Goal: Complete application form

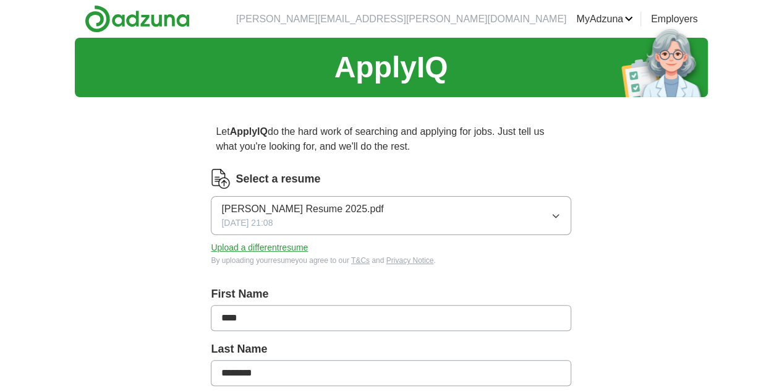
click at [512, 211] on button "[PERSON_NAME] Resume 2025.pdf [DATE] 21:08" at bounding box center [391, 215] width 360 height 39
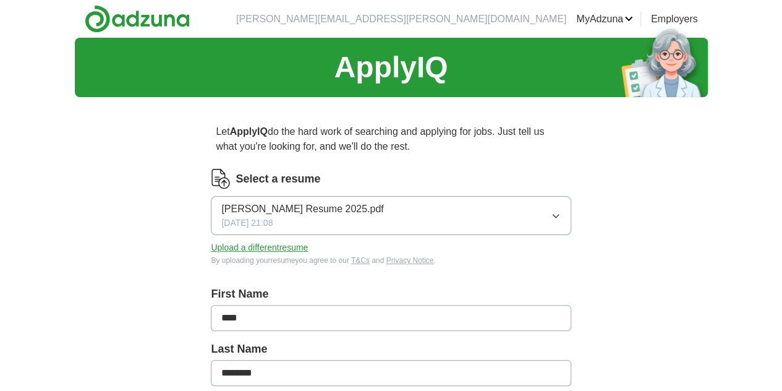
click at [294, 247] on button "Upload a different resume" at bounding box center [259, 247] width 97 height 13
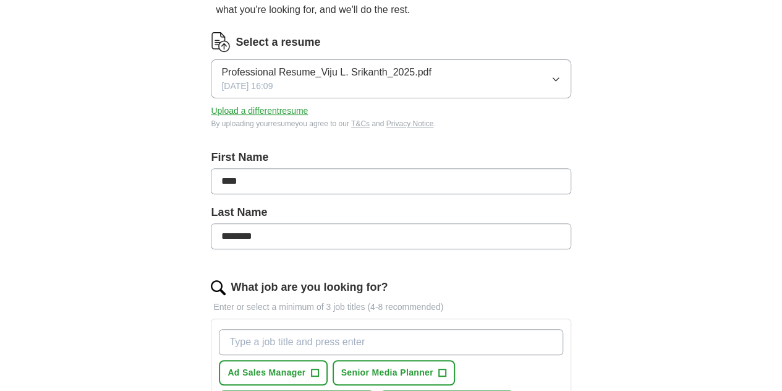
scroll to position [142, 0]
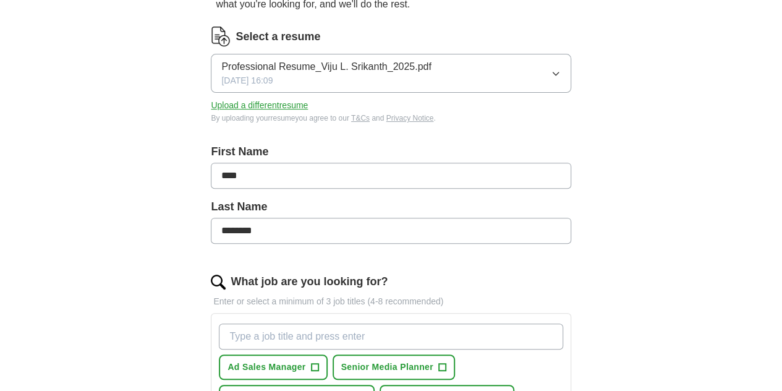
click at [376, 187] on input "****" at bounding box center [391, 176] width 360 height 26
type input "**********"
click at [213, 194] on div "**********" at bounding box center [391, 381] width 475 height 832
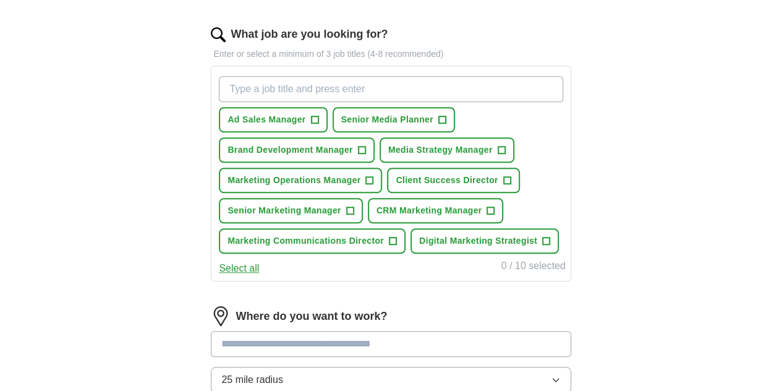
scroll to position [414, 0]
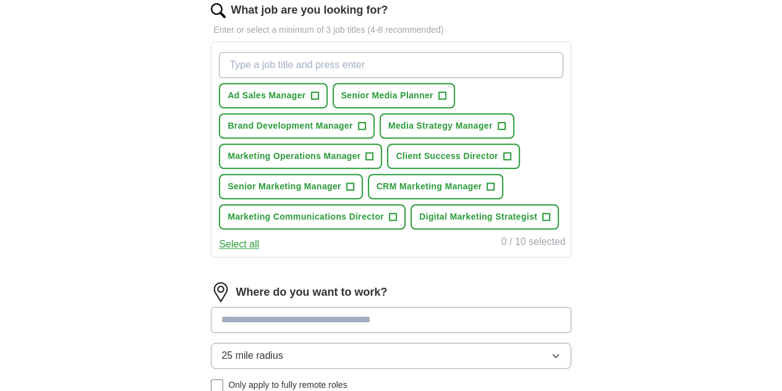
click at [320, 59] on input "What job are you looking for?" at bounding box center [391, 65] width 344 height 26
type input "Client Success Manager"
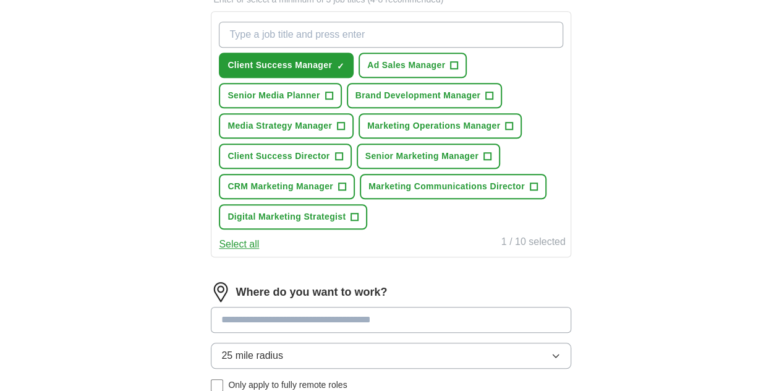
scroll to position [411, 0]
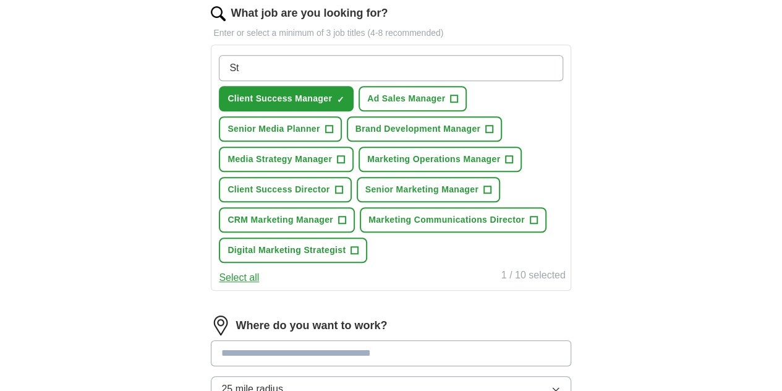
type input "S"
type input "Corporate partnerships"
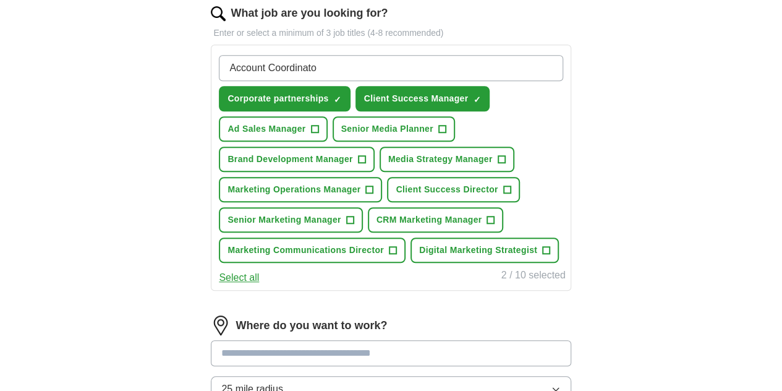
type input "Account Coordinator"
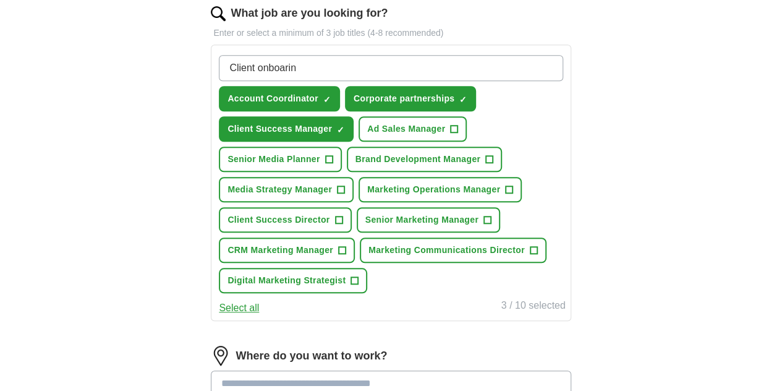
type input "Client onboaring"
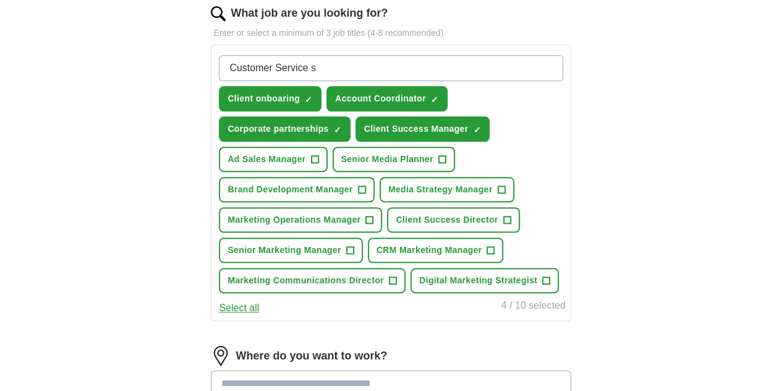
type input "Customer Service"
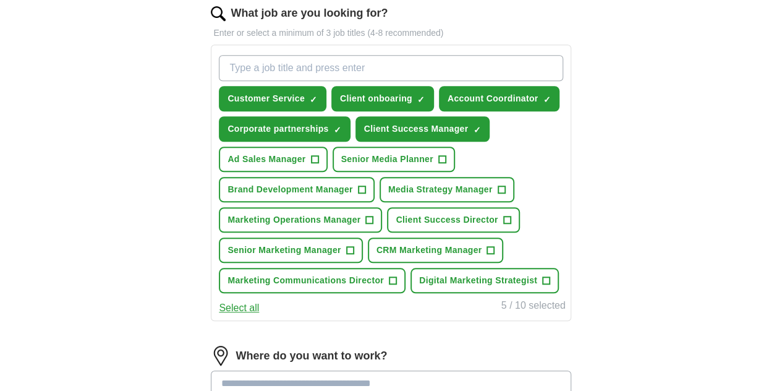
type input "M"
type input "A"
type input "S"
type input "d"
type input "Donor Relations"
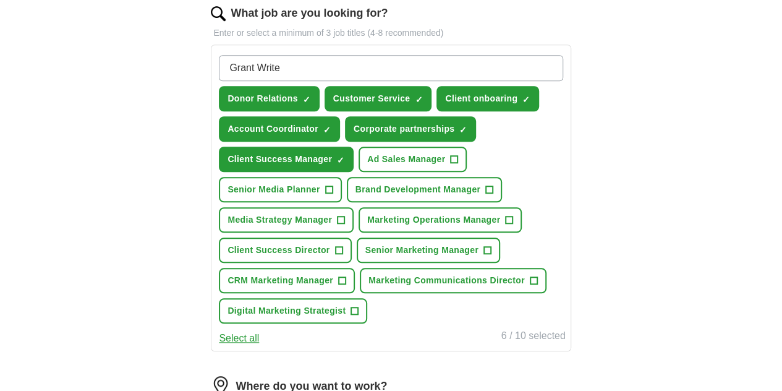
type input "Grant Writer"
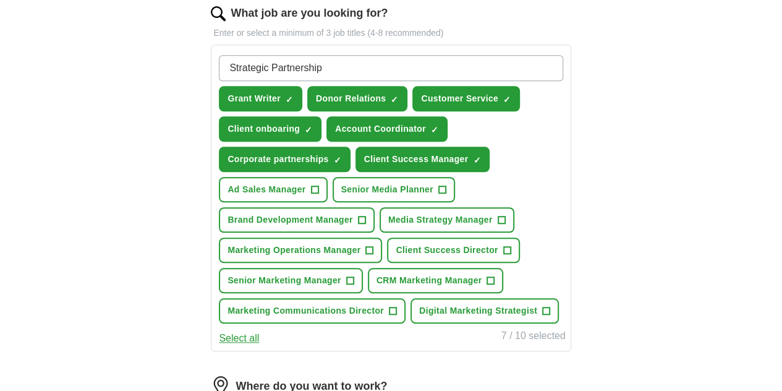
type input "Strategic Partnerships"
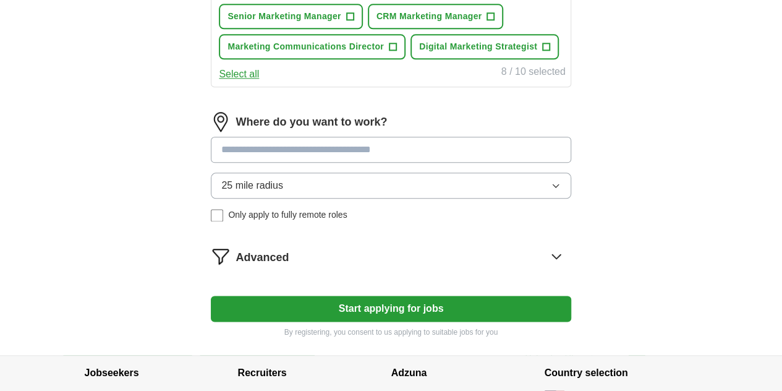
scroll to position [682, 0]
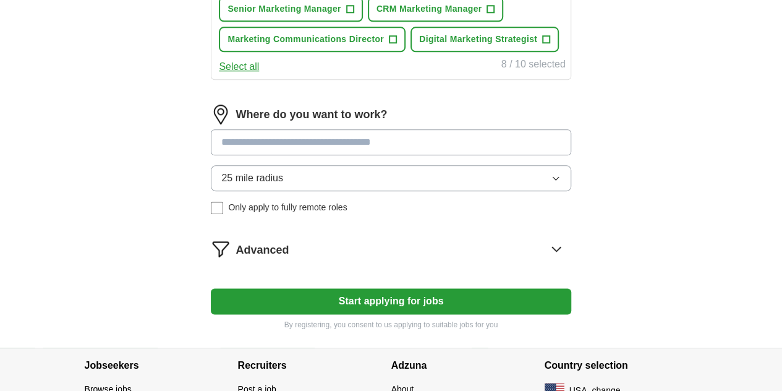
click at [289, 155] on input at bounding box center [391, 142] width 360 height 26
type input "*****"
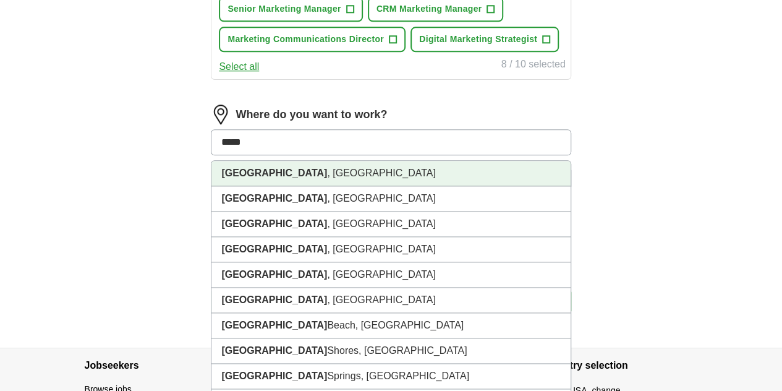
click at [296, 186] on li "[GEOGRAPHIC_DATA] , [GEOGRAPHIC_DATA]" at bounding box center [391, 173] width 359 height 25
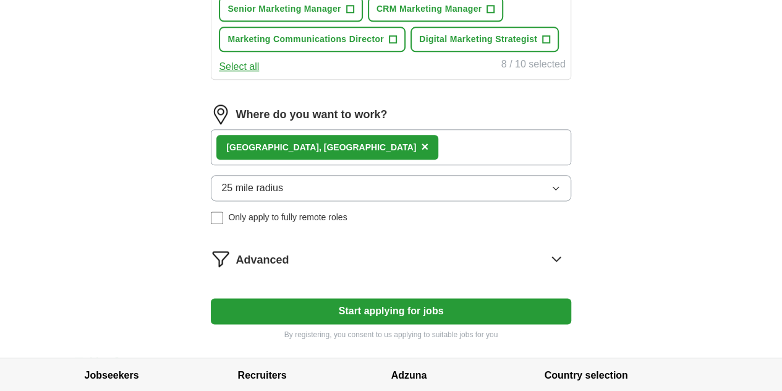
click at [359, 165] on div "[GEOGRAPHIC_DATA] , [GEOGRAPHIC_DATA] ×" at bounding box center [391, 147] width 360 height 36
click at [509, 201] on button "25 mile radius" at bounding box center [391, 188] width 360 height 26
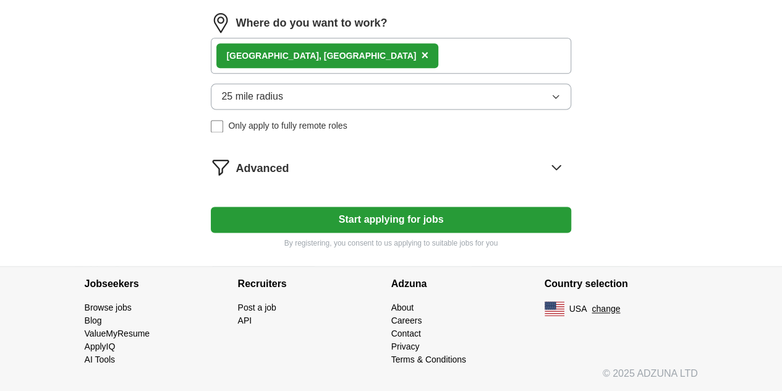
scroll to position [857, 0]
click at [331, 109] on button "25 mile radius" at bounding box center [391, 96] width 360 height 26
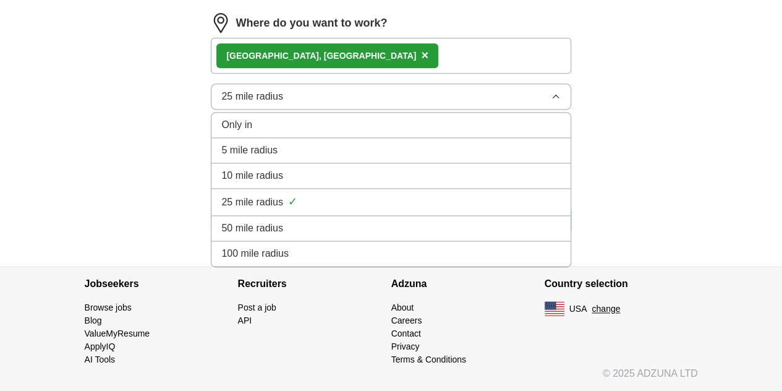
click at [332, 210] on div "25 mile radius ✓" at bounding box center [390, 202] width 339 height 17
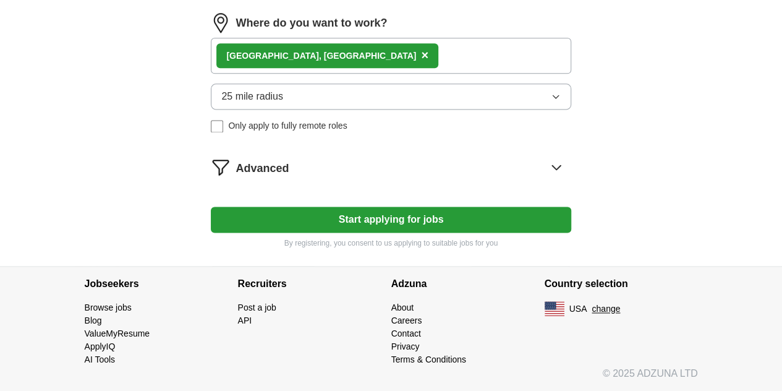
click at [516, 109] on button "25 mile radius" at bounding box center [391, 96] width 360 height 26
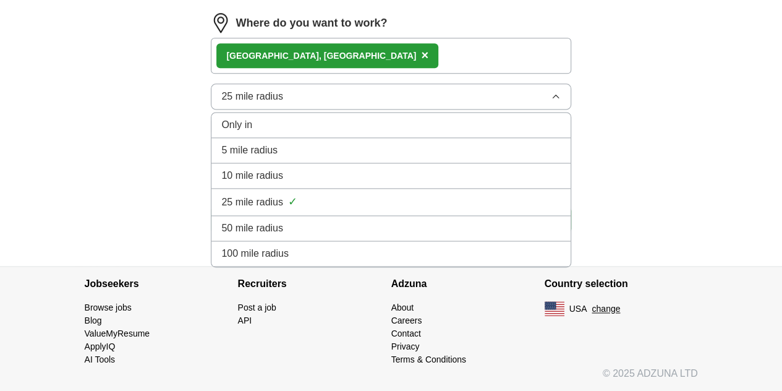
click at [428, 236] on div "50 mile radius" at bounding box center [390, 228] width 339 height 15
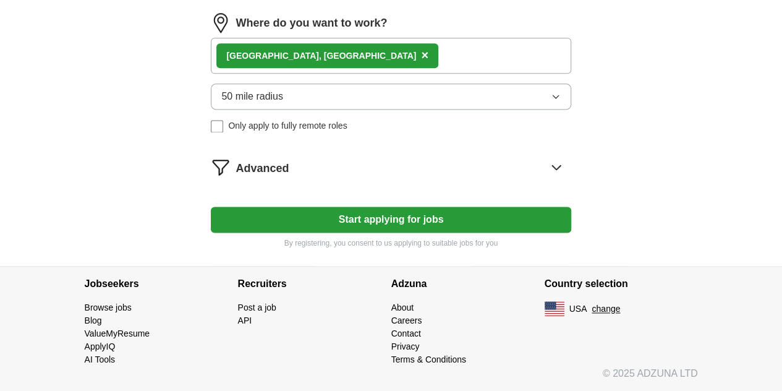
click at [421, 62] on span "×" at bounding box center [424, 55] width 7 height 14
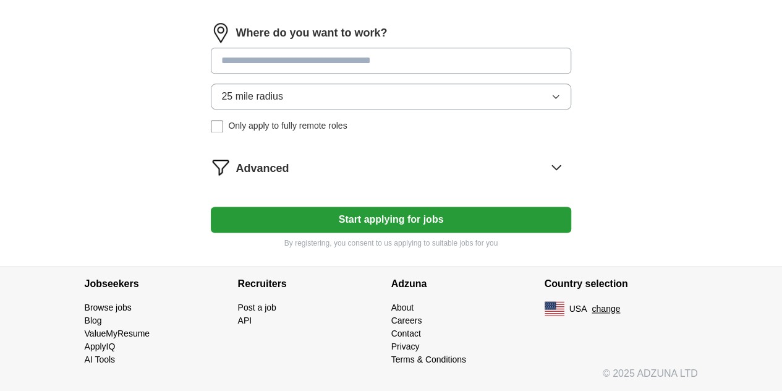
click at [312, 74] on input at bounding box center [391, 61] width 360 height 26
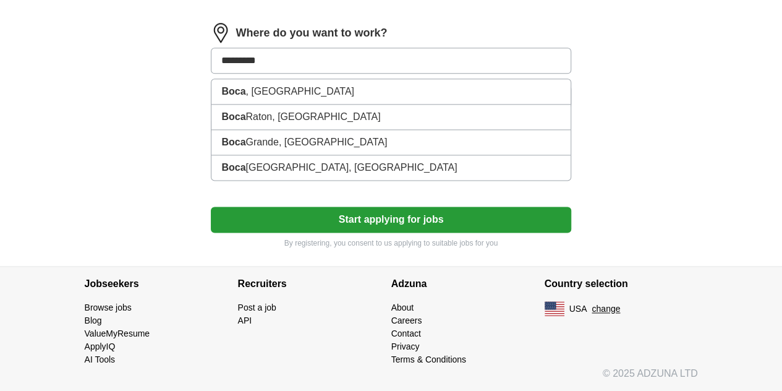
type input "**********"
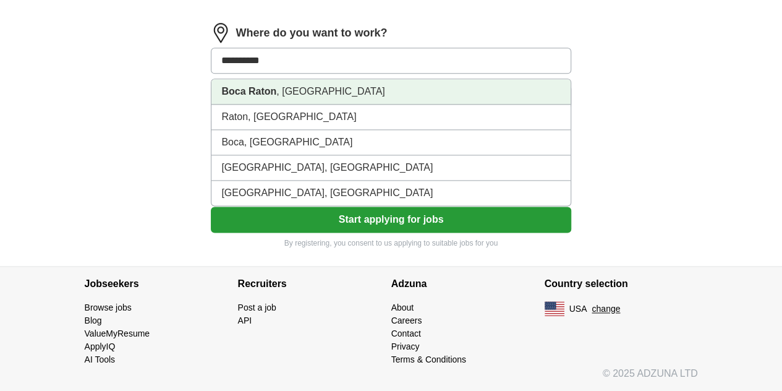
click at [313, 105] on li "[GEOGRAPHIC_DATA] , [GEOGRAPHIC_DATA]" at bounding box center [391, 91] width 359 height 25
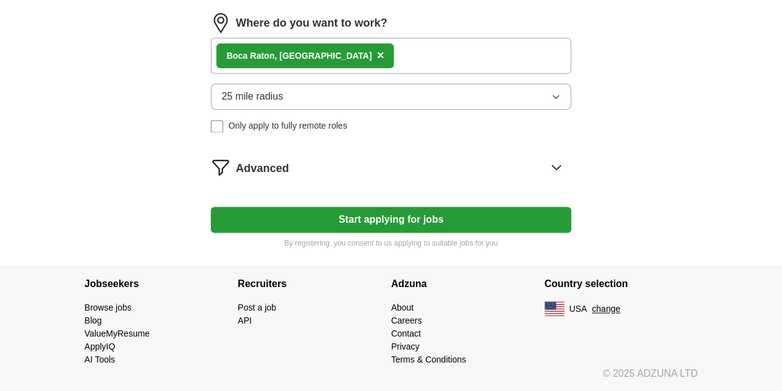
click at [427, 109] on button "25 mile radius" at bounding box center [391, 96] width 360 height 26
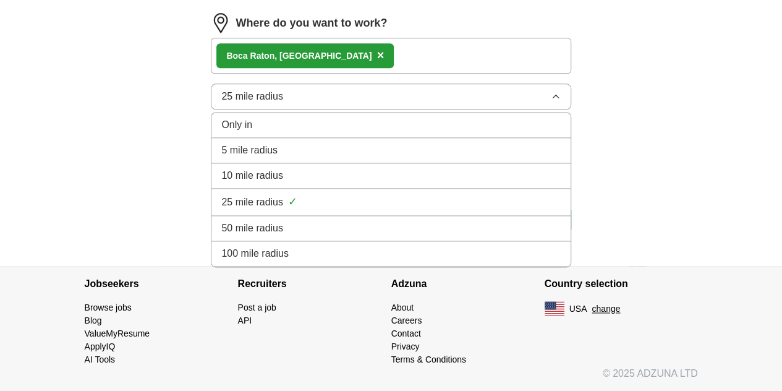
click at [393, 236] on div "50 mile radius" at bounding box center [390, 228] width 339 height 15
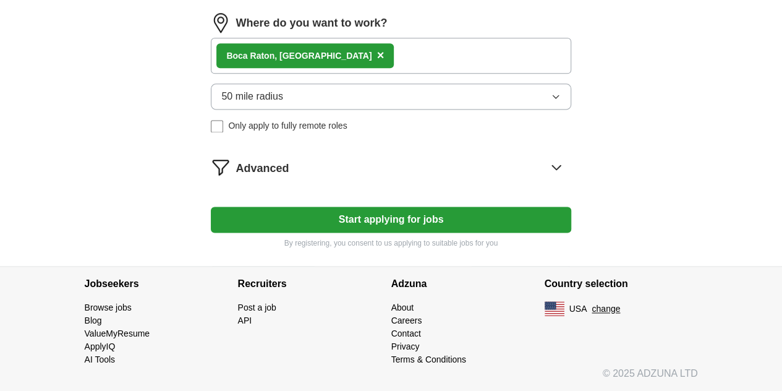
click at [371, 233] on button "Start applying for jobs" at bounding box center [391, 220] width 360 height 26
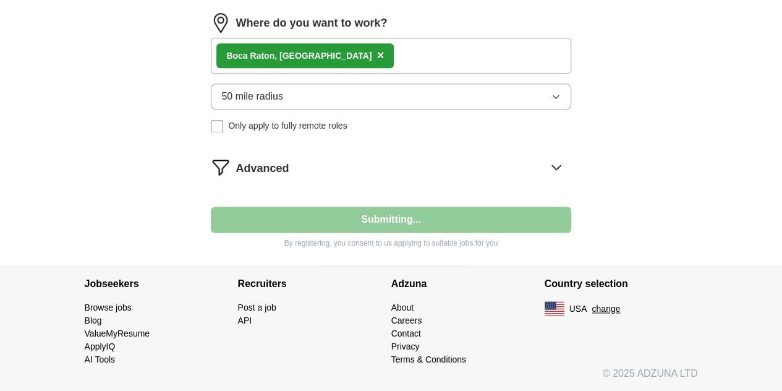
select select "**"
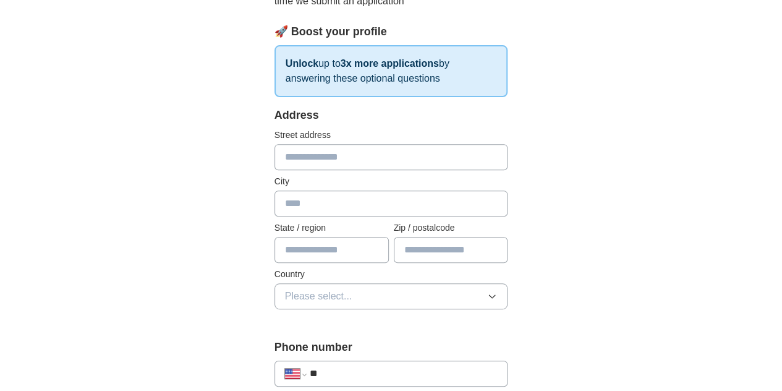
scroll to position [92, 0]
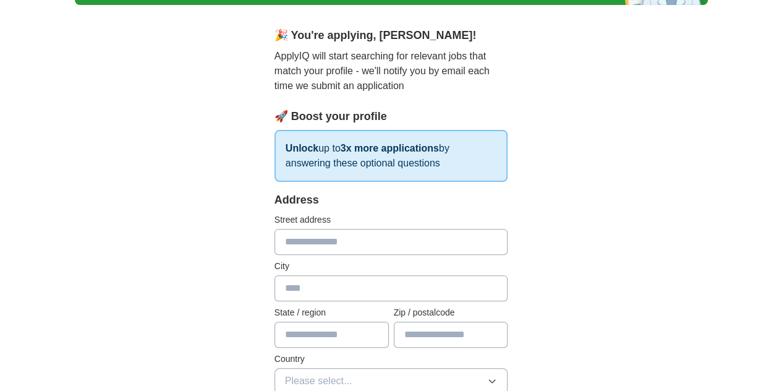
click at [300, 249] on input "text" at bounding box center [392, 242] width 234 height 26
type input "**********"
click at [289, 294] on input "text" at bounding box center [392, 288] width 234 height 26
type input "**********"
click at [291, 332] on input "text" at bounding box center [332, 335] width 114 height 26
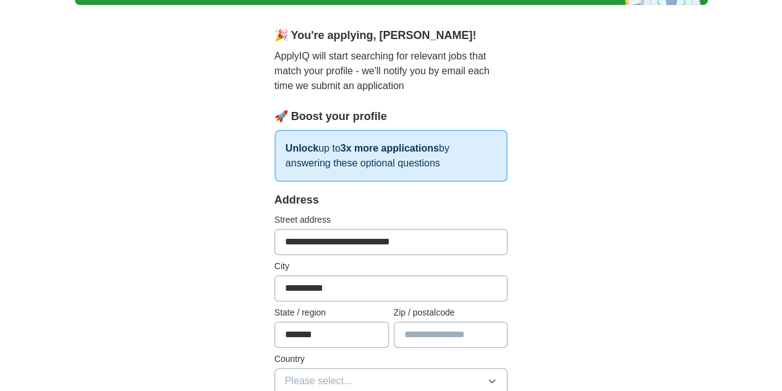
type input "*******"
click at [424, 333] on input "text" at bounding box center [451, 335] width 114 height 26
type input "*"
type input "*****"
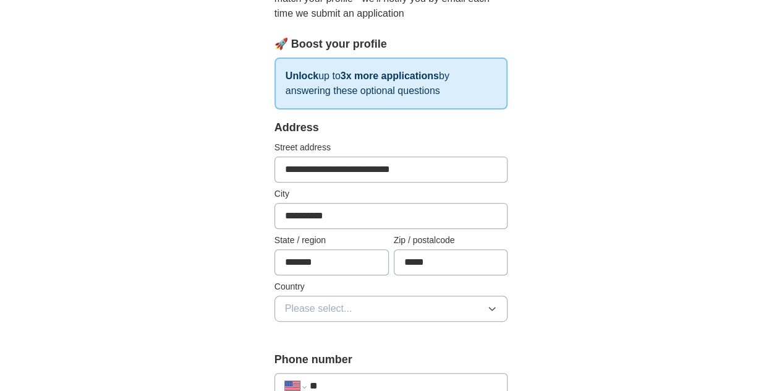
scroll to position [202, 0]
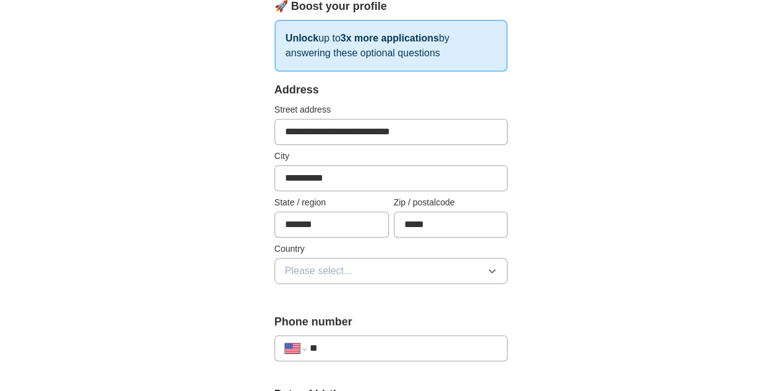
click at [424, 268] on button "Please select..." at bounding box center [392, 271] width 234 height 26
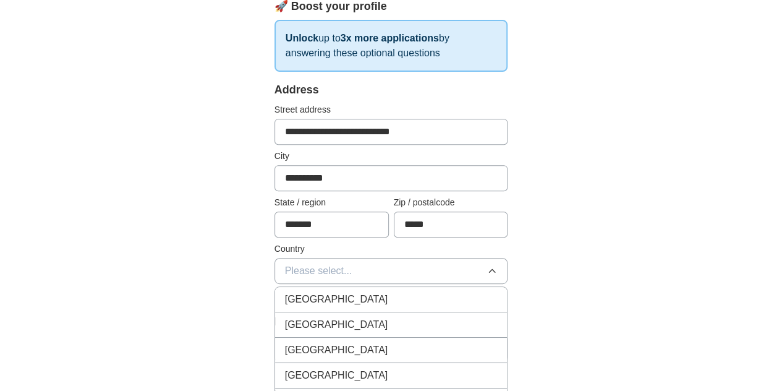
click at [416, 327] on div "[GEOGRAPHIC_DATA]" at bounding box center [391, 324] width 213 height 15
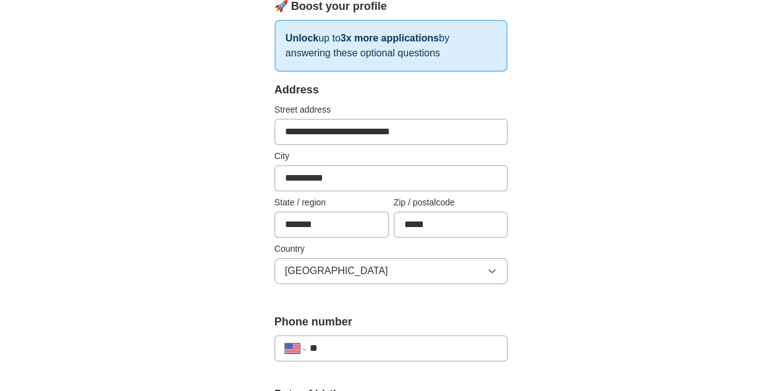
click at [350, 355] on div "**********" at bounding box center [392, 348] width 234 height 26
click at [351, 348] on input "**" at bounding box center [404, 348] width 188 height 15
click at [310, 346] on input "**********" at bounding box center [404, 348] width 188 height 15
type input "**********"
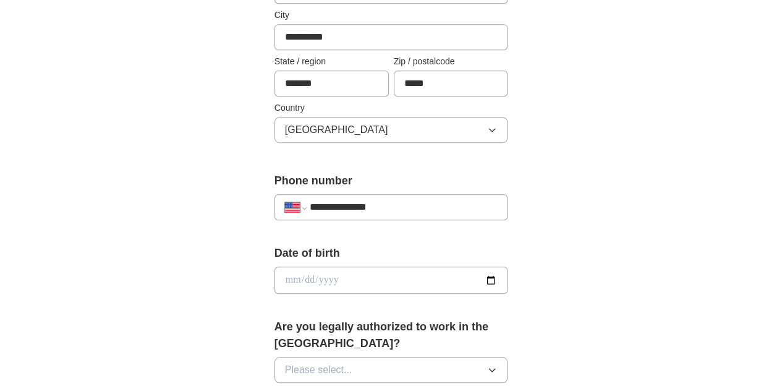
scroll to position [421, 0]
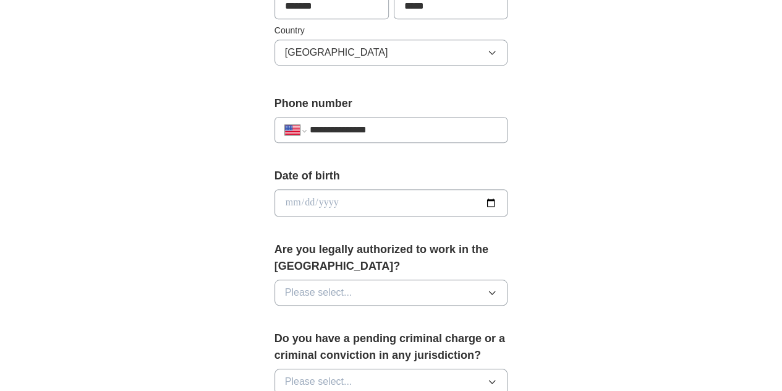
click at [508, 202] on input "date" at bounding box center [392, 202] width 234 height 27
click at [355, 203] on input "date" at bounding box center [392, 202] width 234 height 27
drag, startPoint x: 276, startPoint y: 196, endPoint x: 298, endPoint y: 202, distance: 23.0
click at [276, 196] on input "date" at bounding box center [392, 202] width 234 height 27
type input "**********"
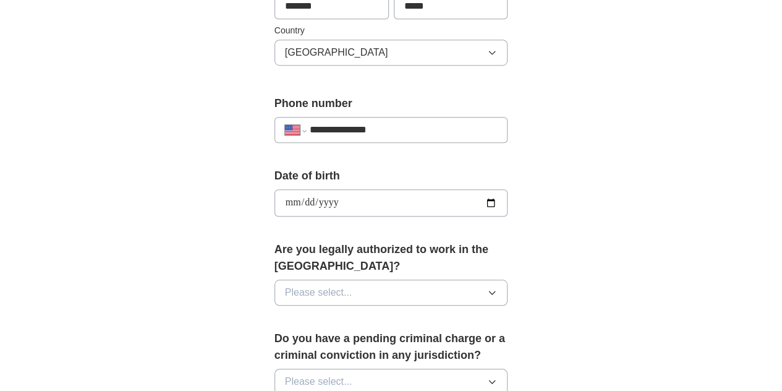
click at [310, 285] on span "Please select..." at bounding box center [318, 292] width 67 height 15
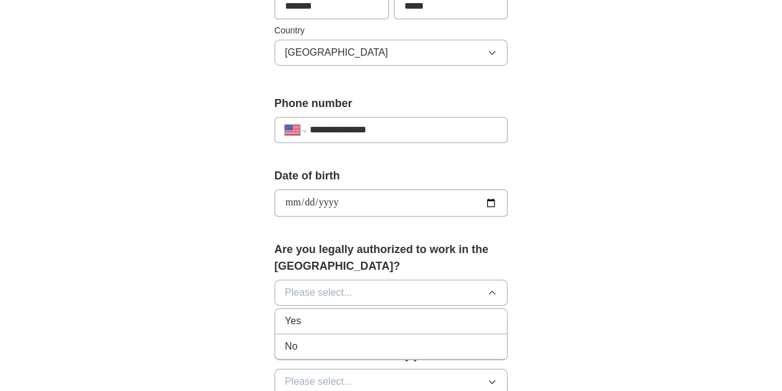
click at [308, 314] on div "Yes" at bounding box center [391, 321] width 213 height 15
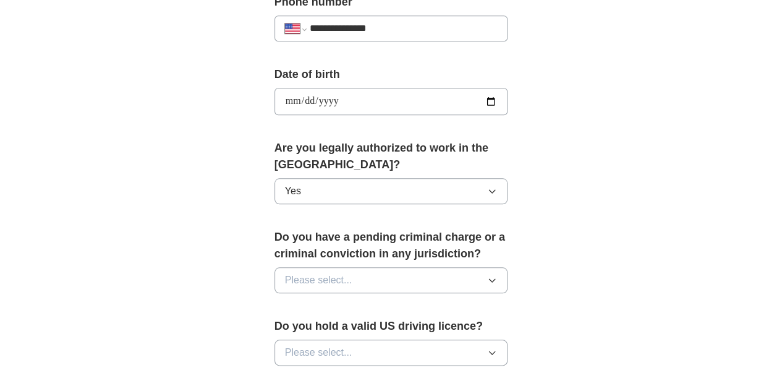
scroll to position [538, 0]
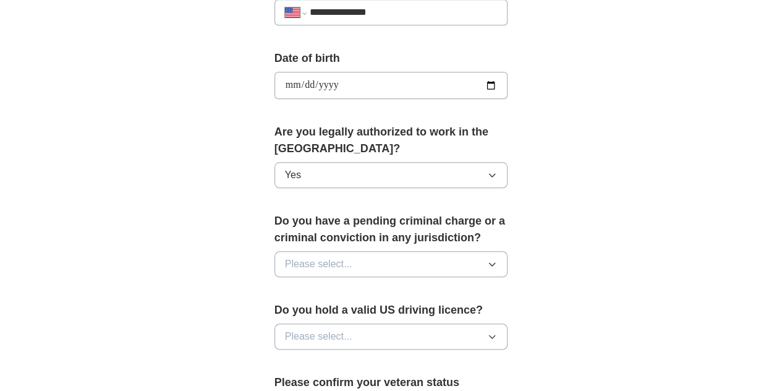
click at [497, 251] on button "Please select..." at bounding box center [392, 264] width 234 height 26
click at [460, 310] on div "No" at bounding box center [391, 317] width 213 height 15
click at [456, 323] on button "Please select..." at bounding box center [392, 336] width 234 height 26
click at [438, 357] on div "Yes" at bounding box center [391, 364] width 213 height 15
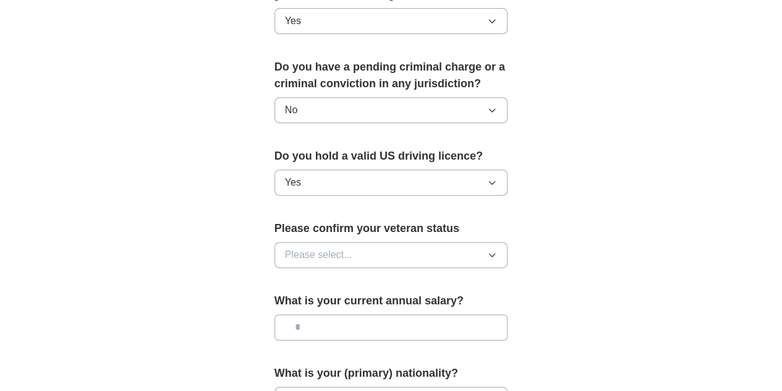
scroll to position [696, 0]
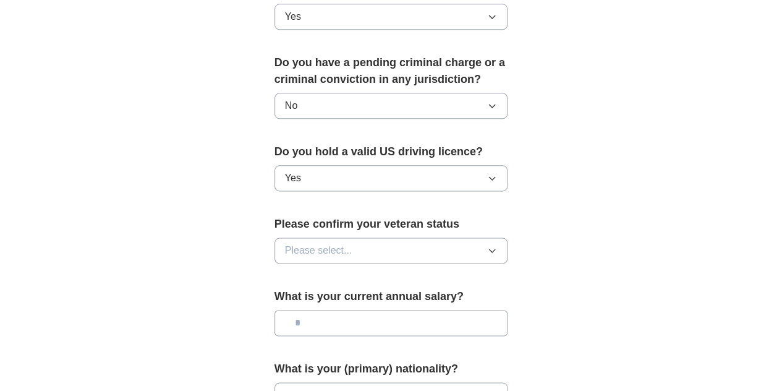
click at [432, 216] on div "Please confirm your veteran status Please select..." at bounding box center [392, 245] width 234 height 58
click at [440, 237] on button "Please select..." at bounding box center [392, 250] width 234 height 26
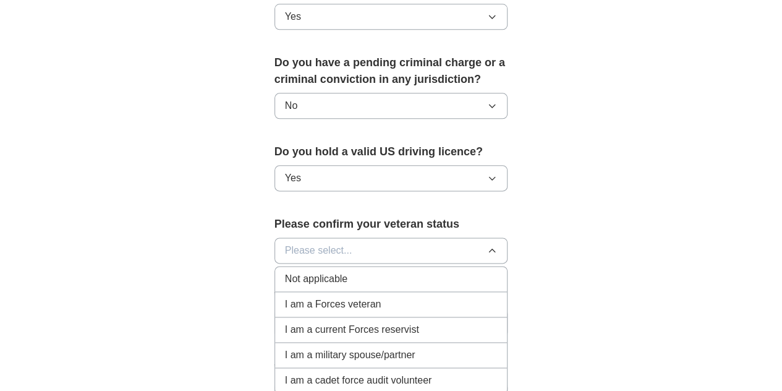
click at [332, 267] on li "Not applicable" at bounding box center [391, 279] width 233 height 25
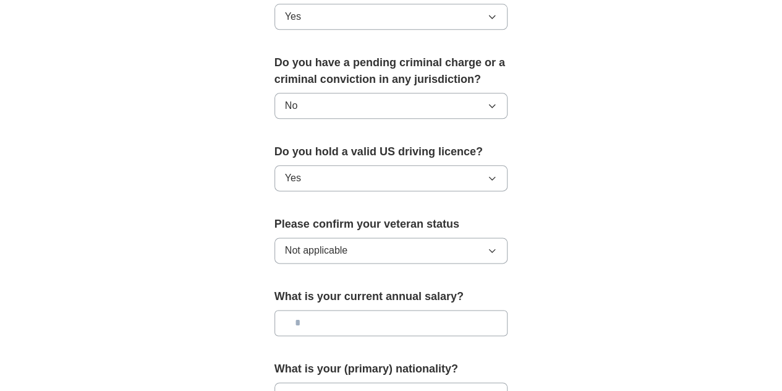
click at [324, 310] on input "text" at bounding box center [392, 323] width 234 height 26
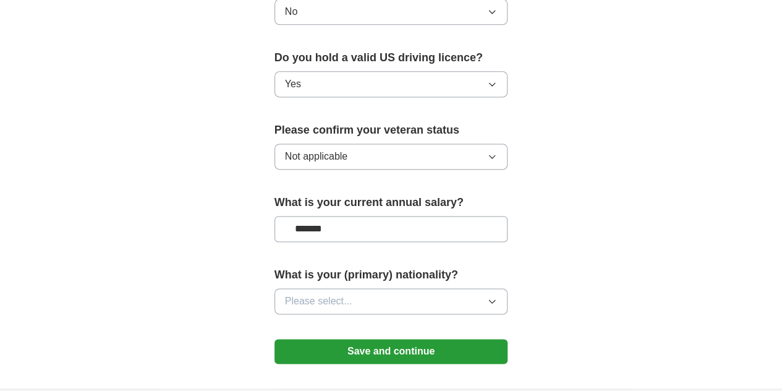
scroll to position [793, 0]
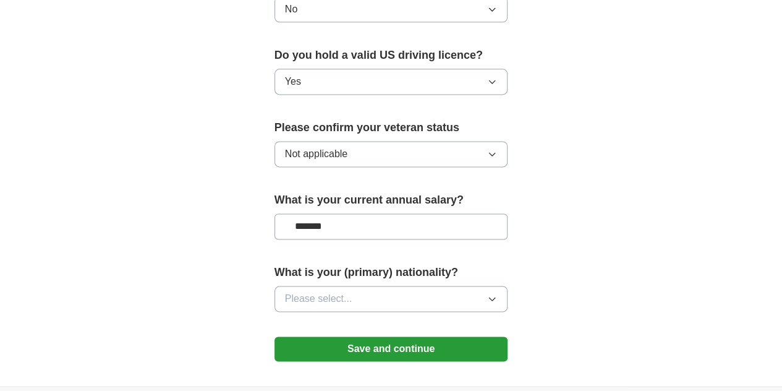
type input "*******"
click at [400, 286] on button "Please select..." at bounding box center [392, 299] width 234 height 26
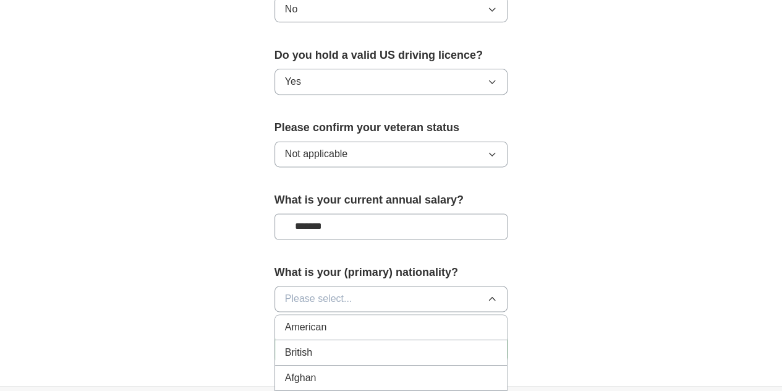
click at [396, 315] on li "American" at bounding box center [391, 327] width 233 height 25
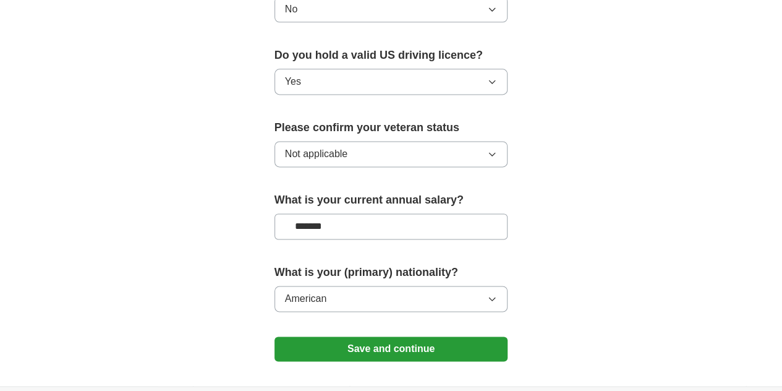
click at [382, 336] on button "Save and continue" at bounding box center [392, 348] width 234 height 25
